Goal: Task Accomplishment & Management: Manage account settings

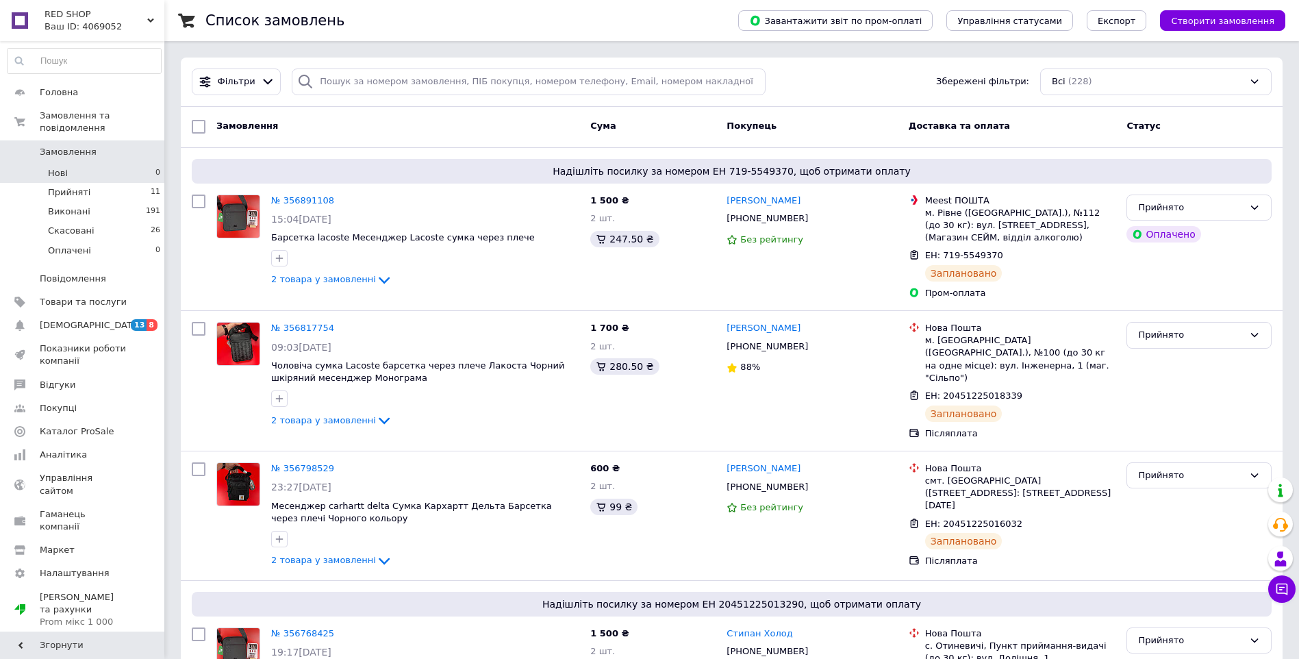
drag, startPoint x: 0, startPoint y: 0, endPoint x: 73, endPoint y: 164, distance: 179.7
click at [73, 164] on li "Нові 0" at bounding box center [84, 173] width 168 height 19
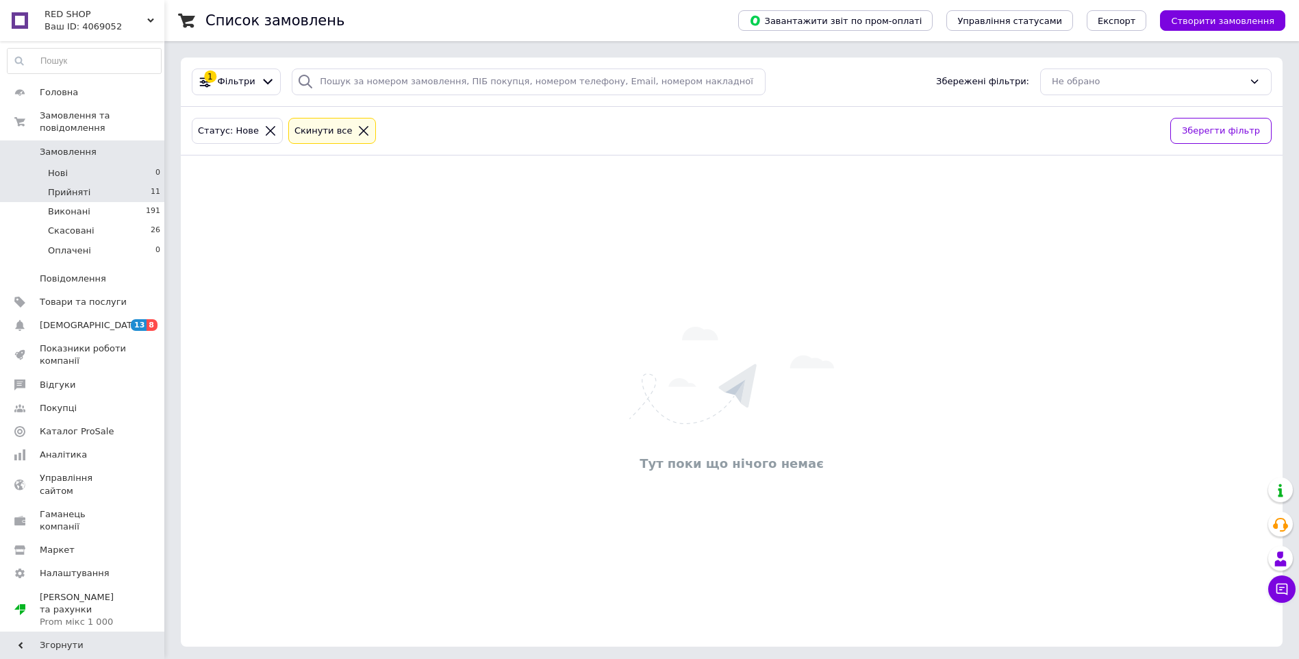
click at [79, 186] on span "Прийняті" at bounding box center [69, 192] width 42 height 12
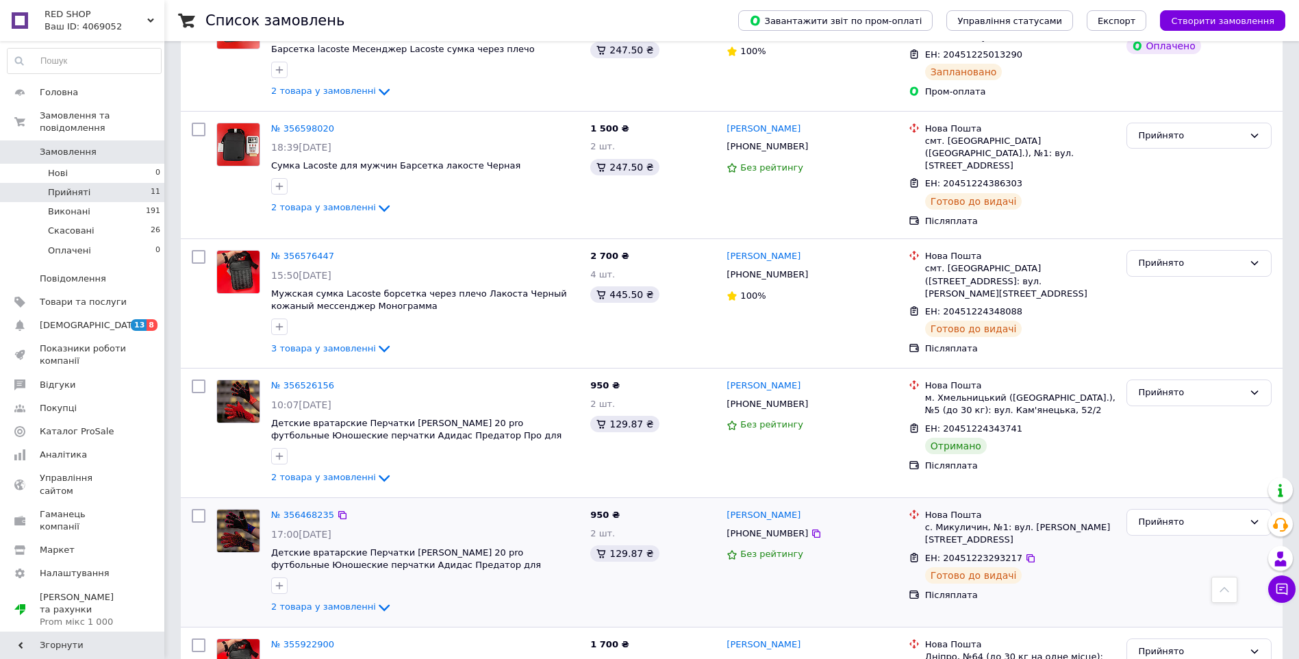
scroll to position [822, 0]
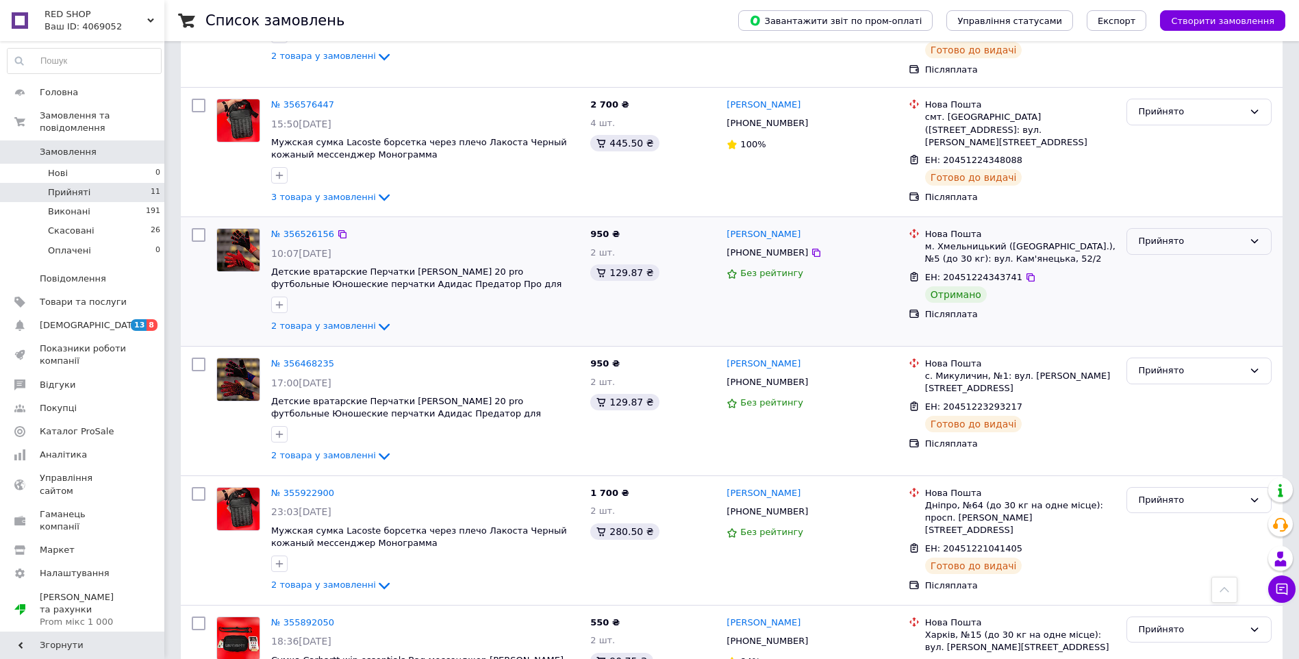
click at [1175, 234] on div "Прийнято" at bounding box center [1190, 241] width 105 height 14
click at [1177, 258] on li "Виконано" at bounding box center [1199, 270] width 144 height 25
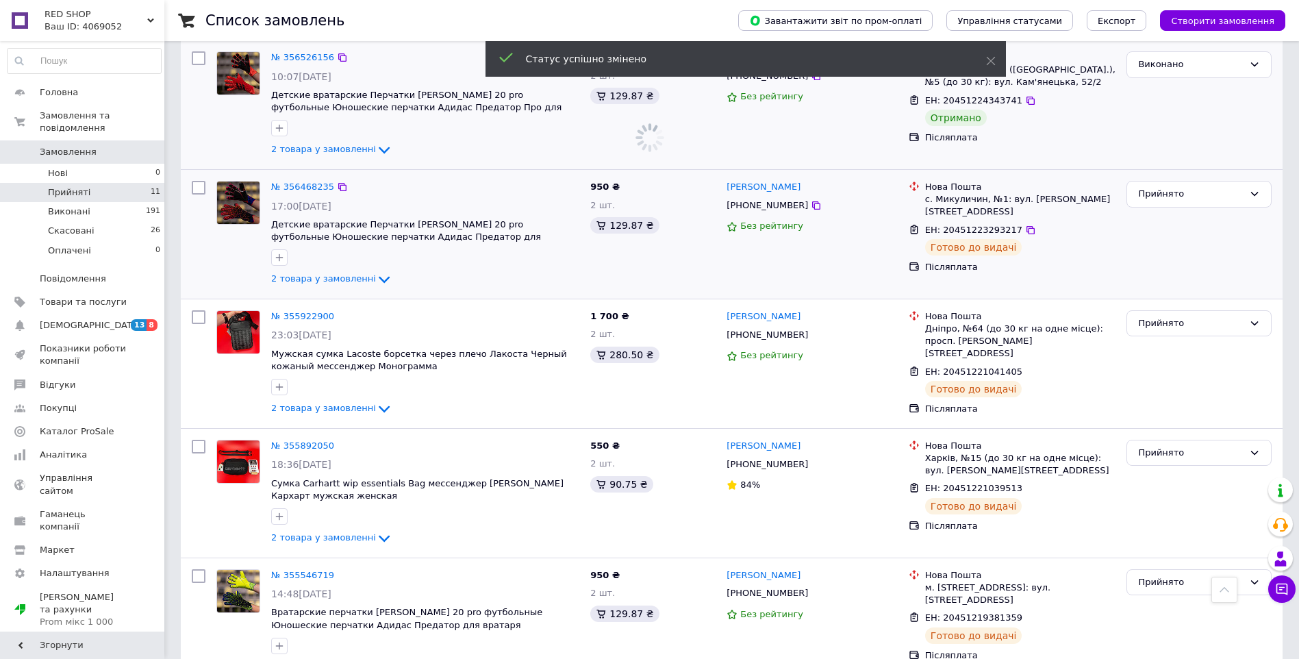
scroll to position [1020, 0]
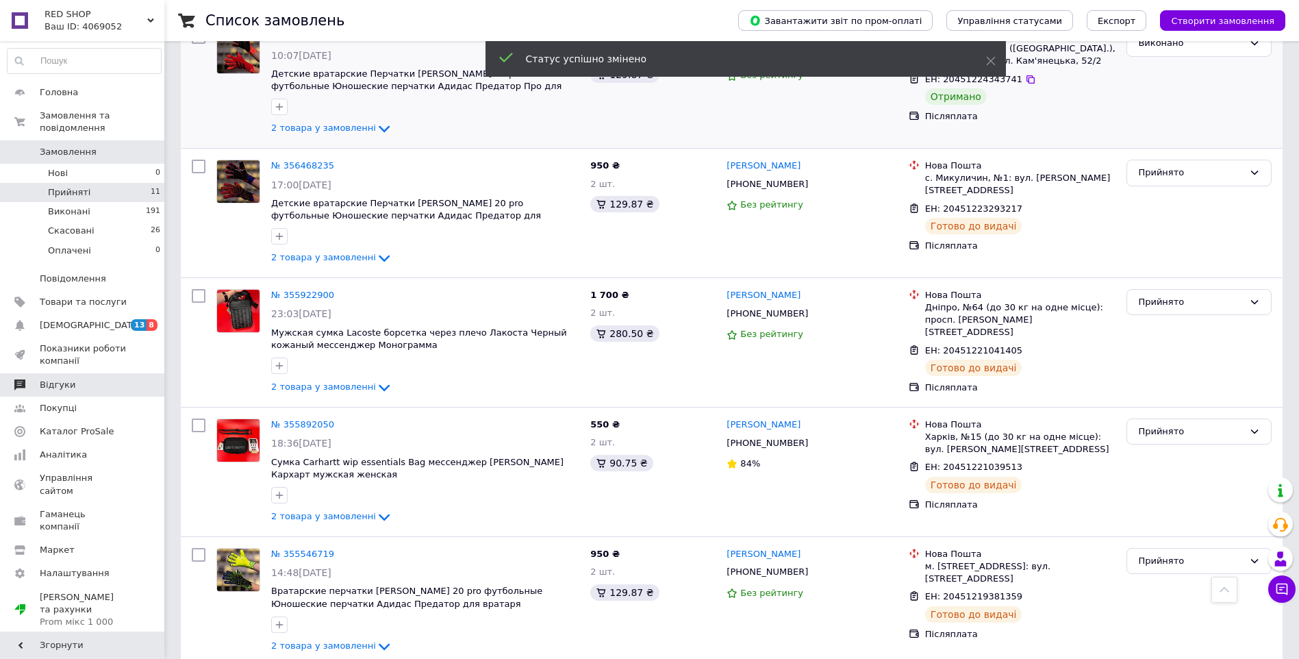
click at [66, 379] on span "Відгуки" at bounding box center [58, 385] width 36 height 12
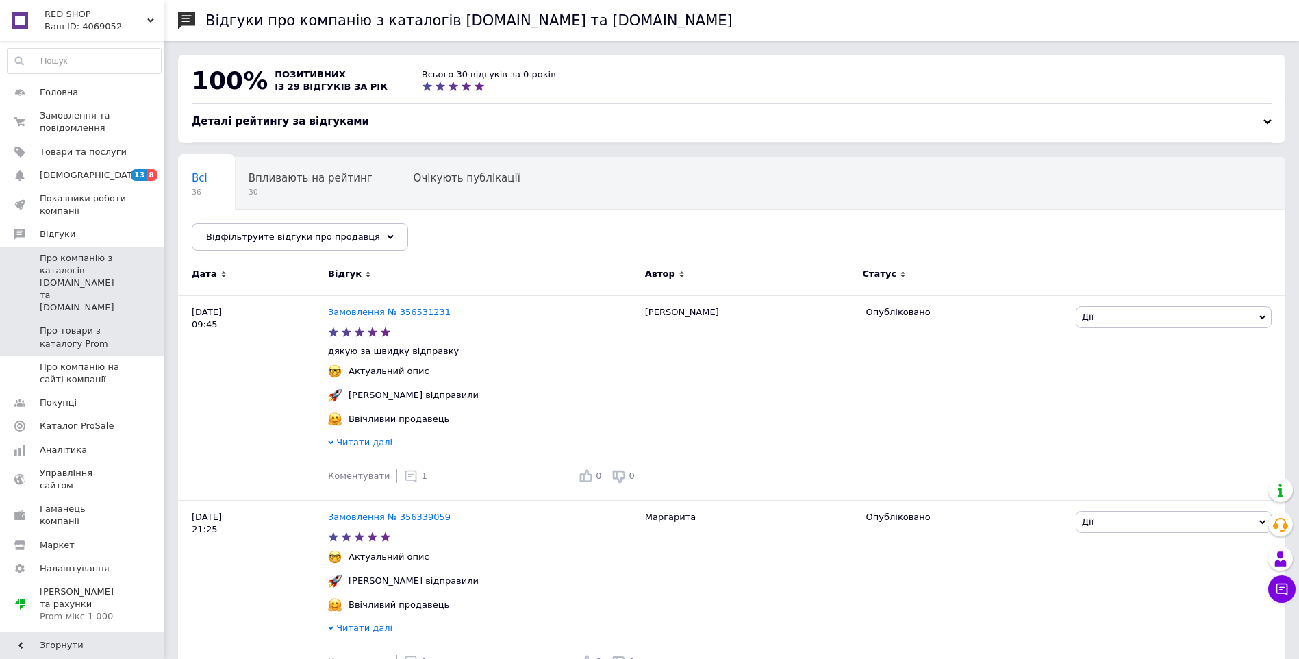
click at [90, 325] on span "Про товари з каталогу Prom" at bounding box center [83, 337] width 87 height 25
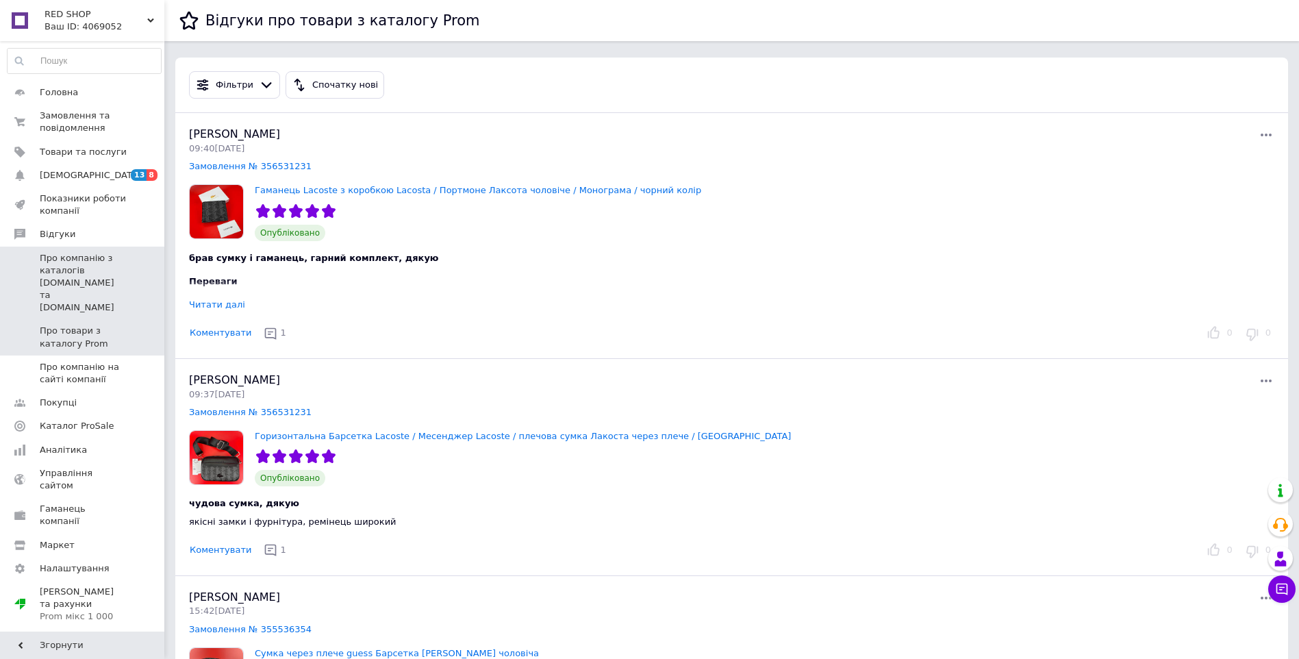
click at [79, 278] on span "Про компанію з каталогів [DOMAIN_NAME] та [DOMAIN_NAME]" at bounding box center [83, 283] width 87 height 62
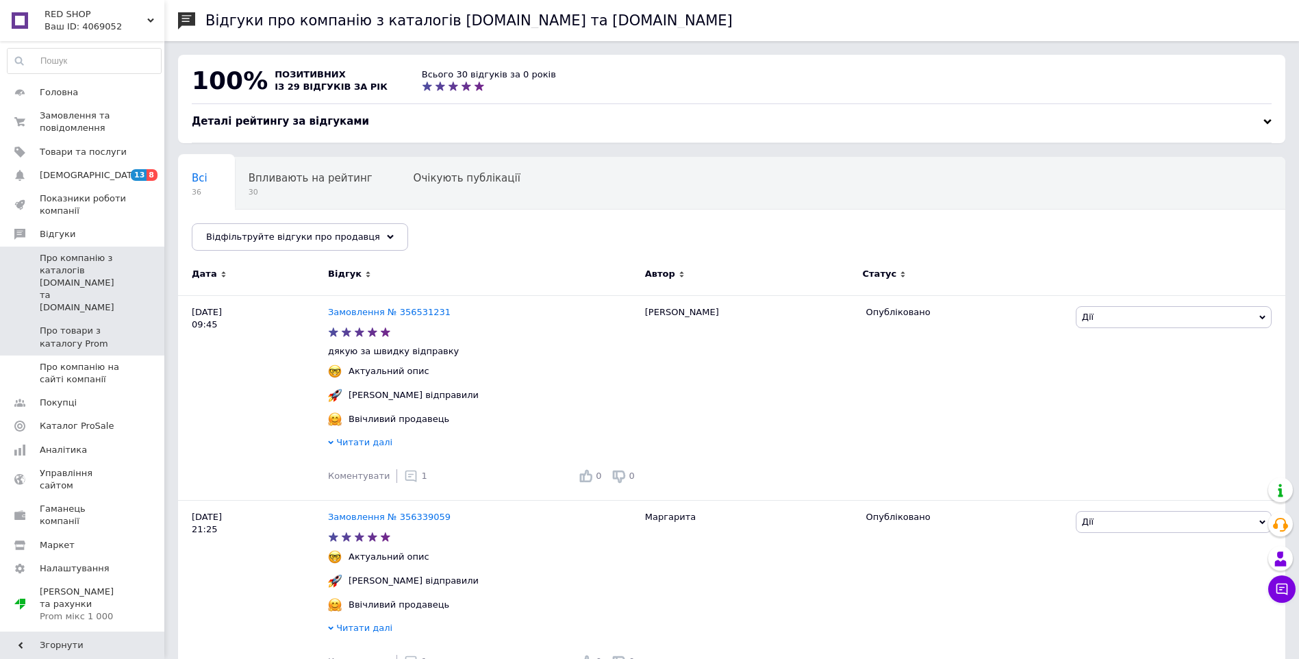
click at [68, 325] on span "Про товари з каталогу Prom" at bounding box center [83, 337] width 87 height 25
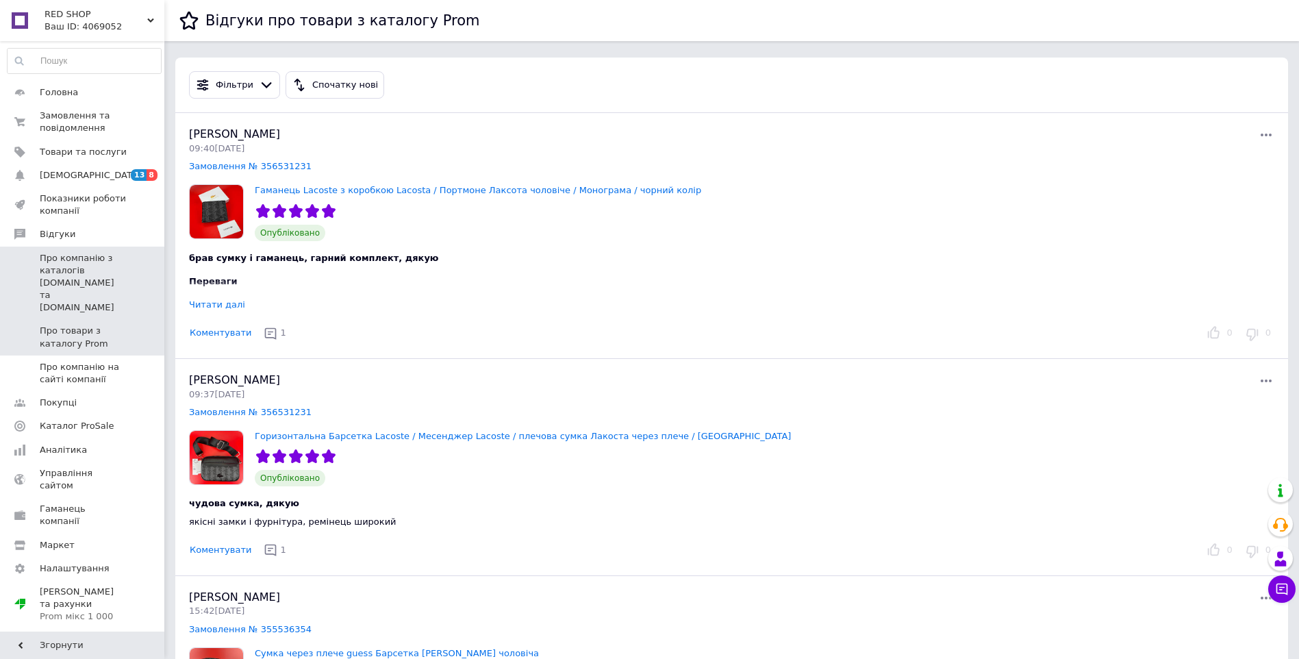
click at [86, 273] on span "Про компанію з каталогів [DOMAIN_NAME] та [DOMAIN_NAME]" at bounding box center [83, 283] width 87 height 62
